Goal: Task Accomplishment & Management: Complete application form

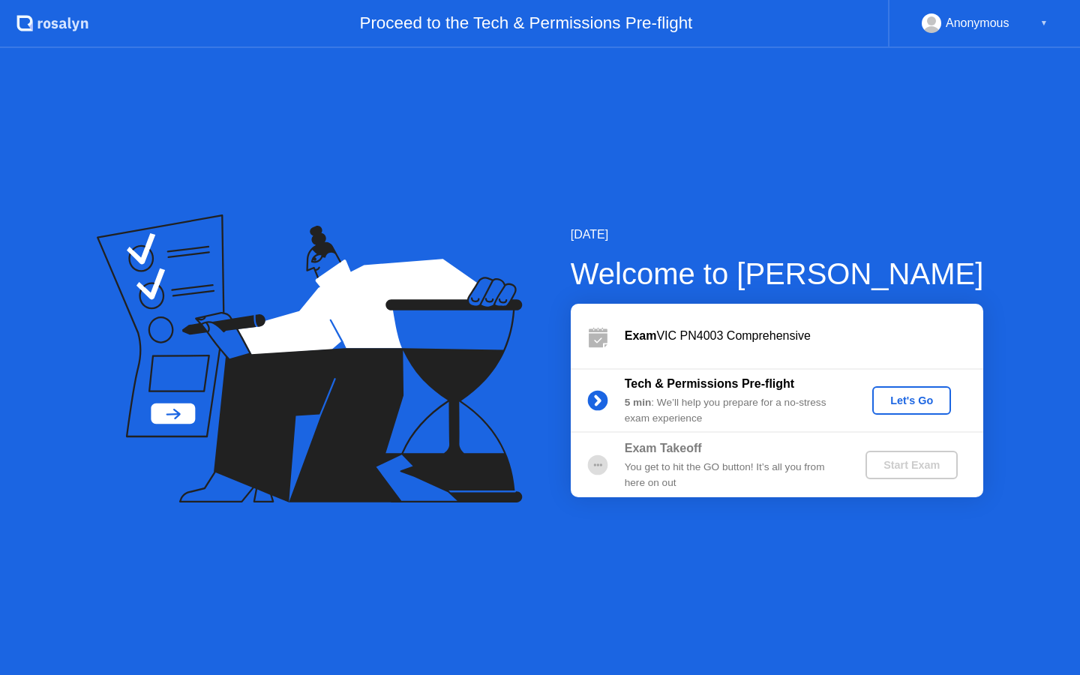
click at [917, 406] on div "Let's Go" at bounding box center [911, 401] width 67 height 12
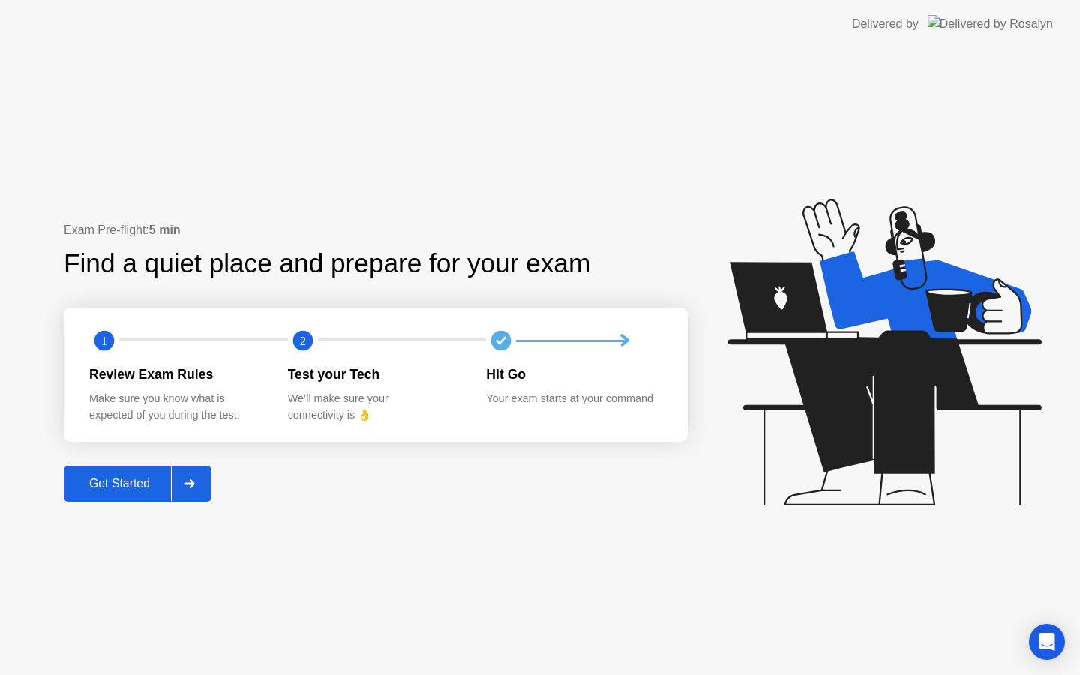
click at [152, 480] on div "Get Started" at bounding box center [119, 484] width 103 height 14
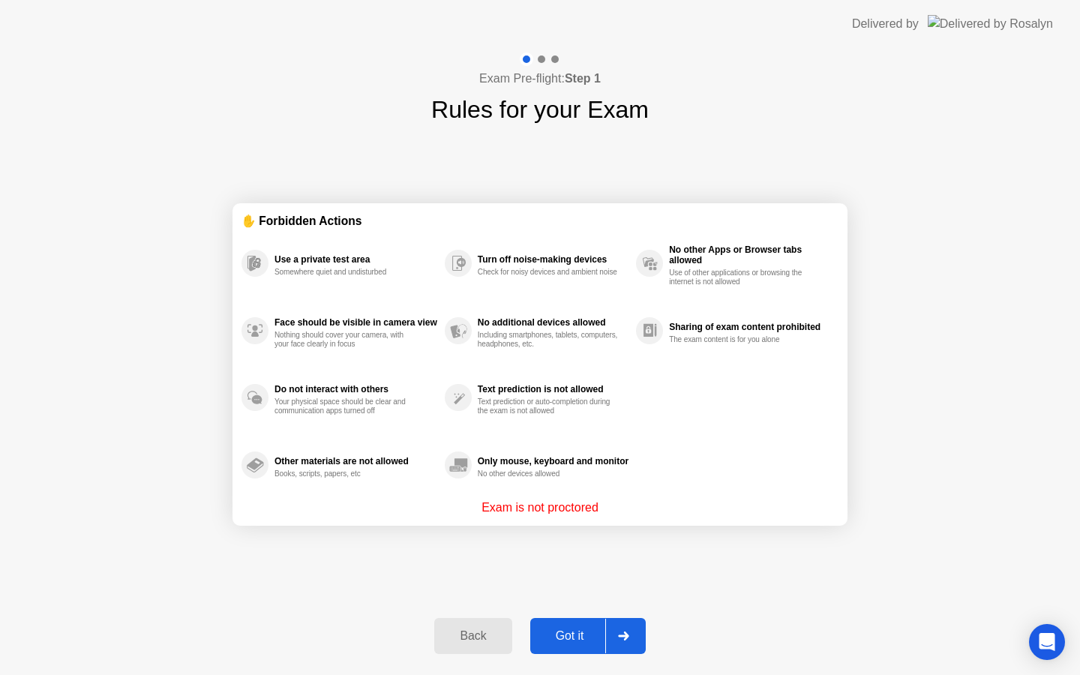
click at [560, 629] on div "Got it" at bounding box center [570, 636] width 71 height 14
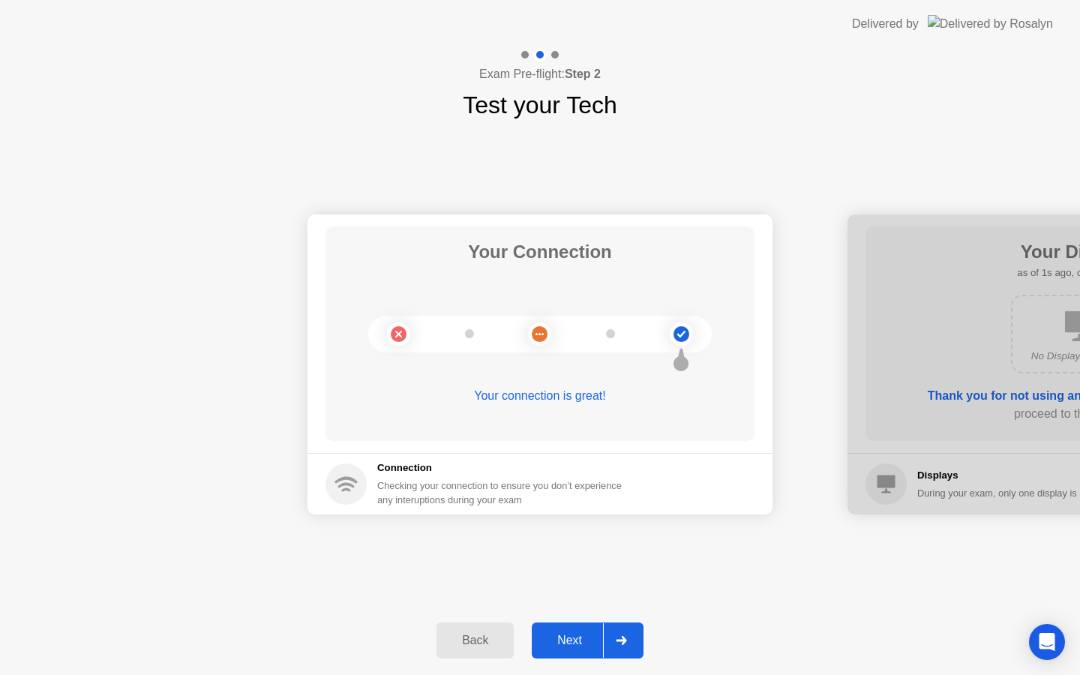
click at [585, 647] on div "Next" at bounding box center [569, 641] width 67 height 14
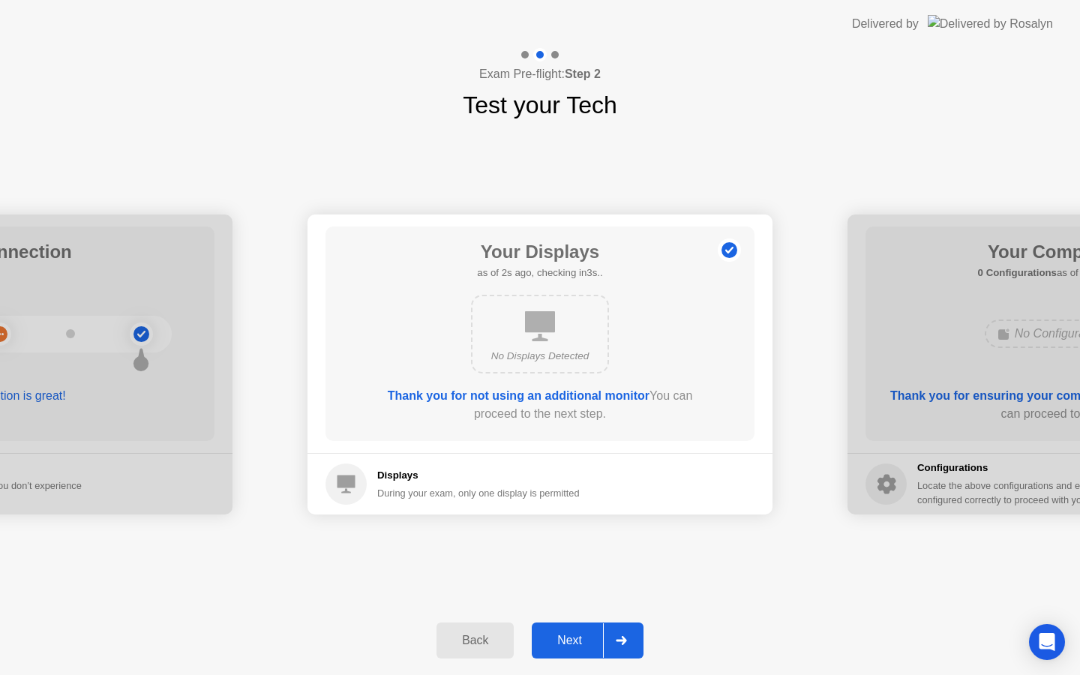
click at [587, 647] on div "Next" at bounding box center [569, 641] width 67 height 14
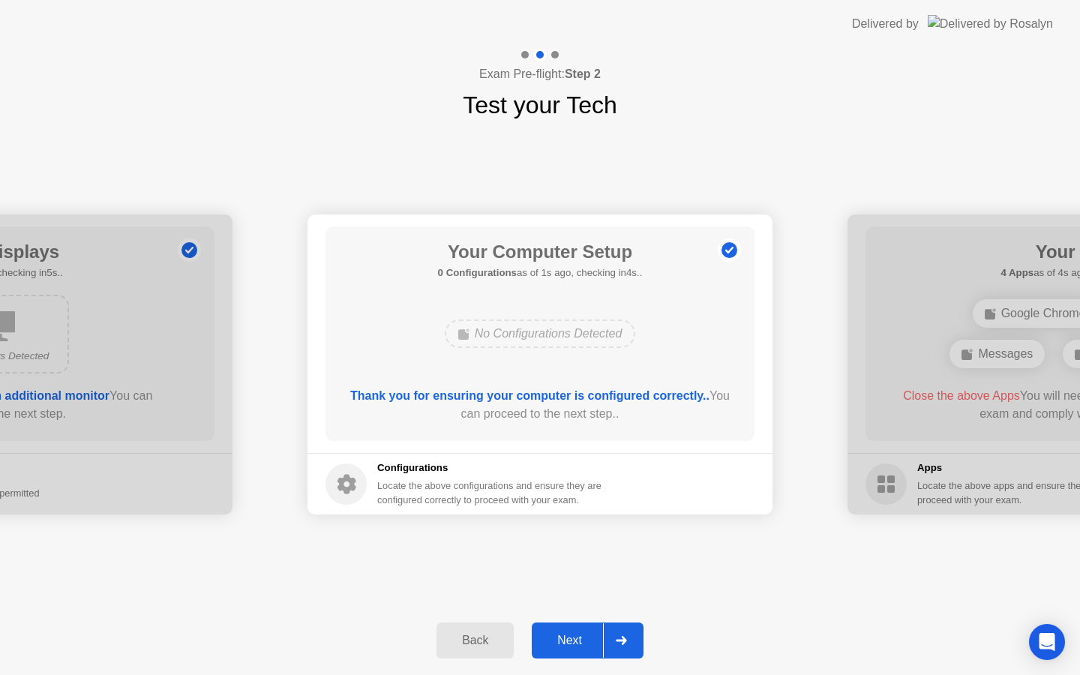
click at [587, 647] on div "Next" at bounding box center [569, 641] width 67 height 14
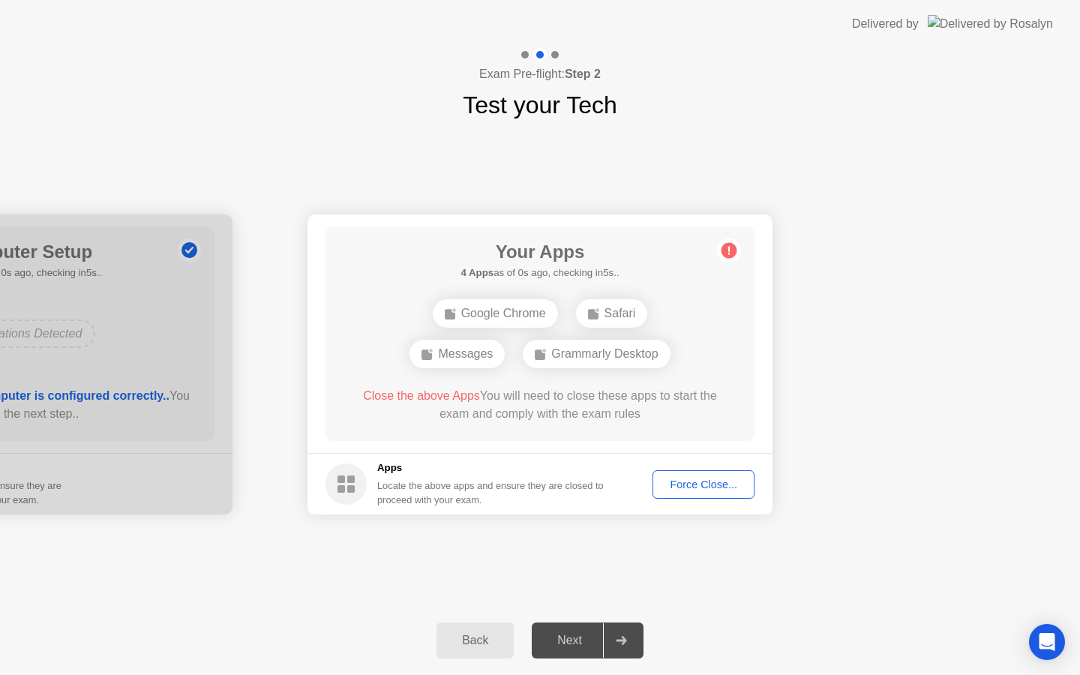
click at [588, 647] on div "Next" at bounding box center [569, 641] width 67 height 14
click at [680, 489] on div "Force Close..." at bounding box center [704, 485] width 92 height 12
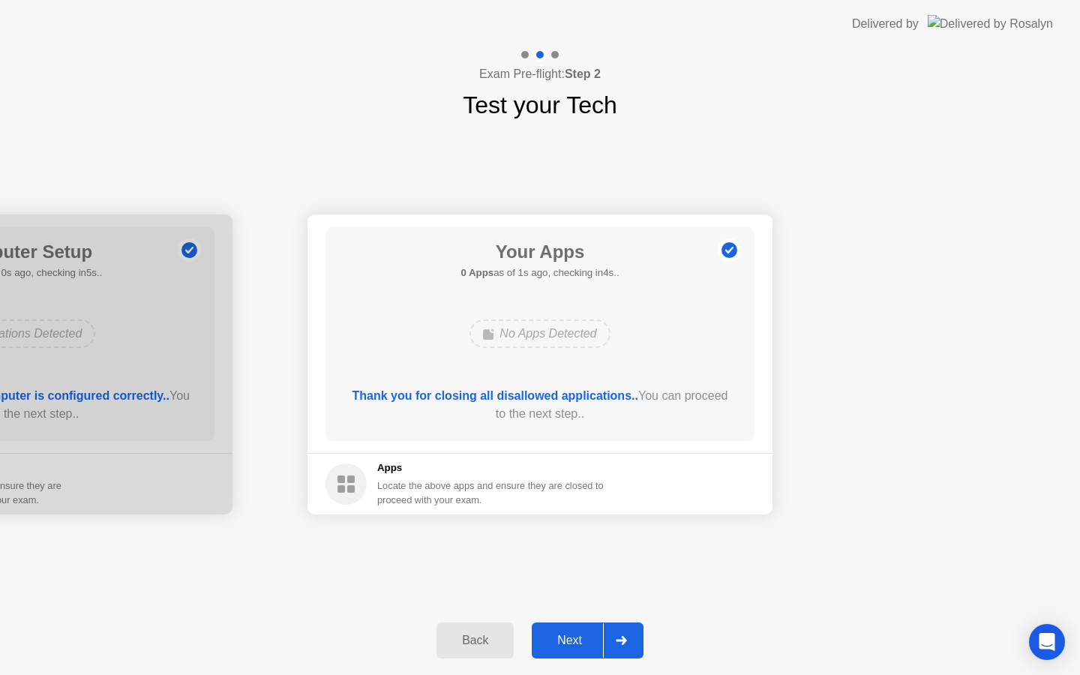
click at [572, 641] on div "Next" at bounding box center [569, 641] width 67 height 14
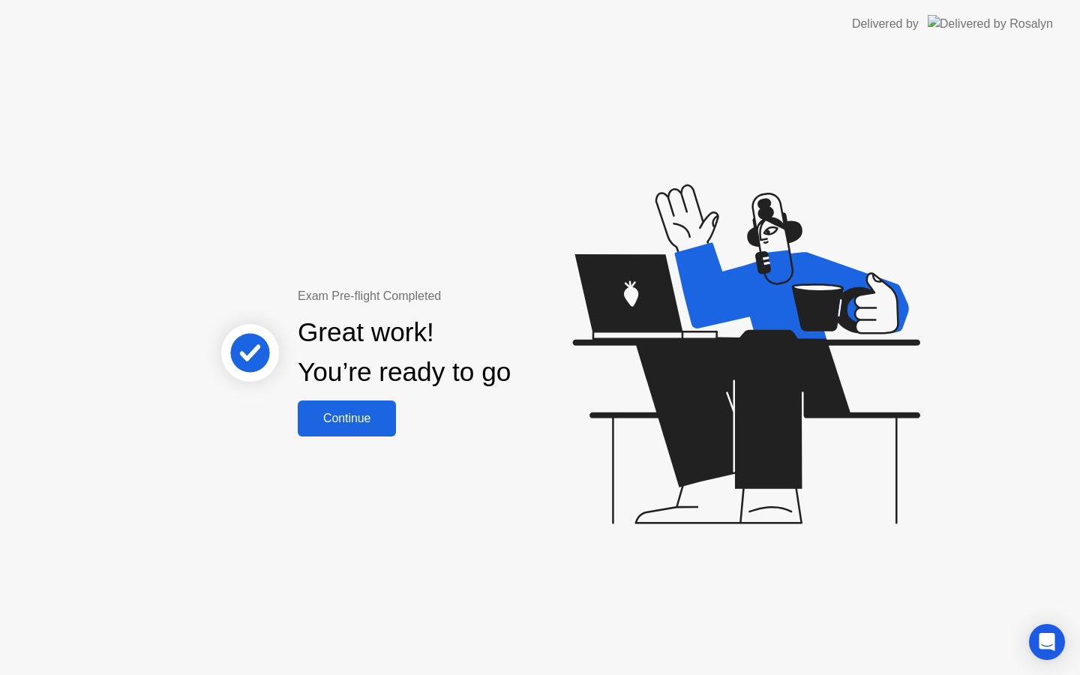
click at [353, 425] on div "Continue" at bounding box center [346, 419] width 89 height 14
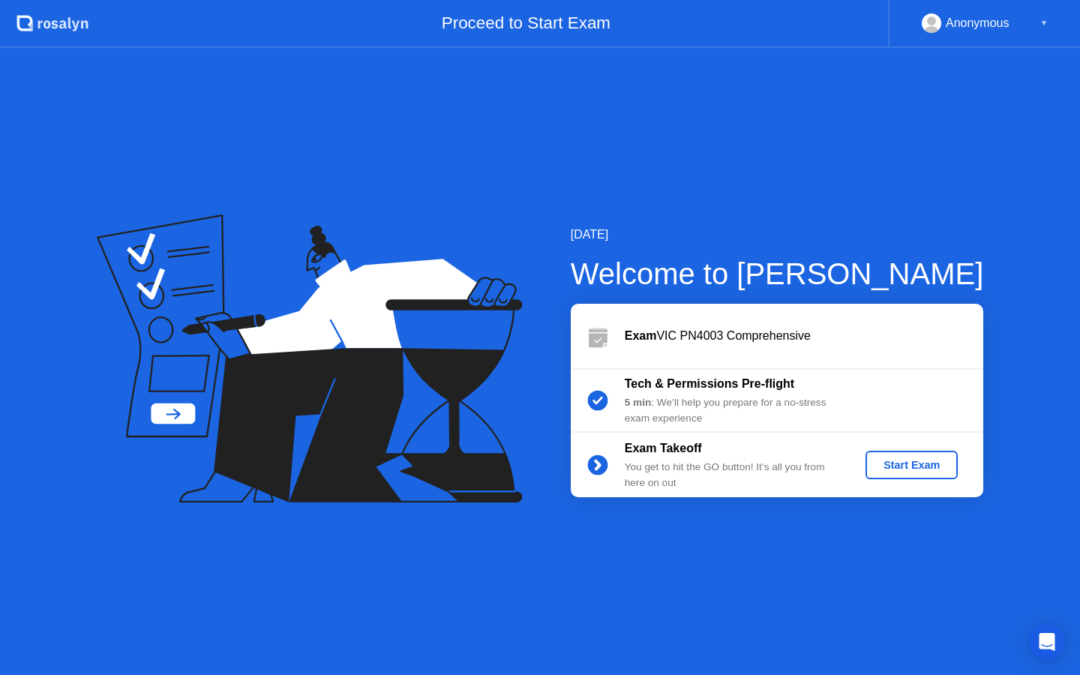
click at [921, 471] on div "Start Exam" at bounding box center [912, 465] width 80 height 12
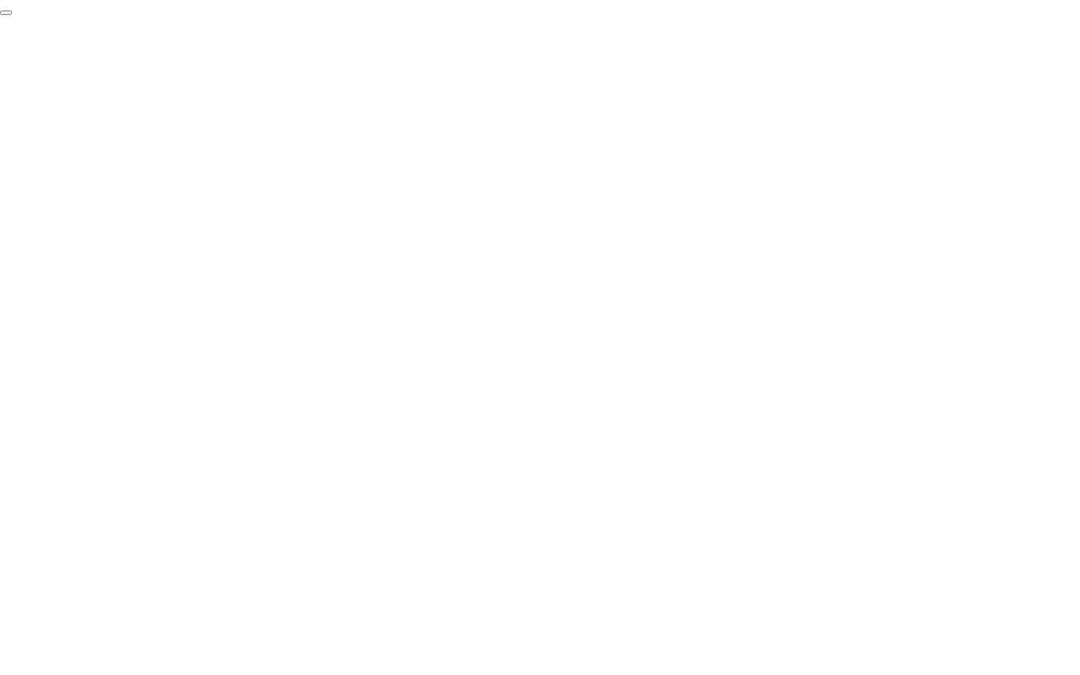
click div "End Proctoring Session"
